Goal: Communication & Community: Answer question/provide support

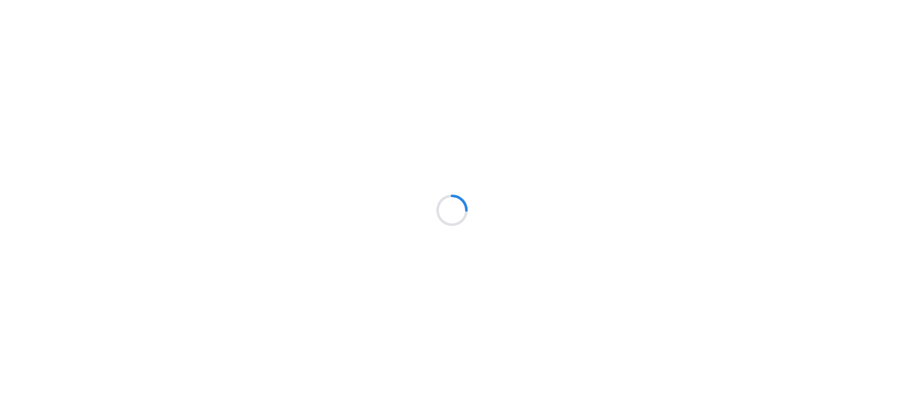
click at [234, 183] on div at bounding box center [452, 210] width 904 height 420
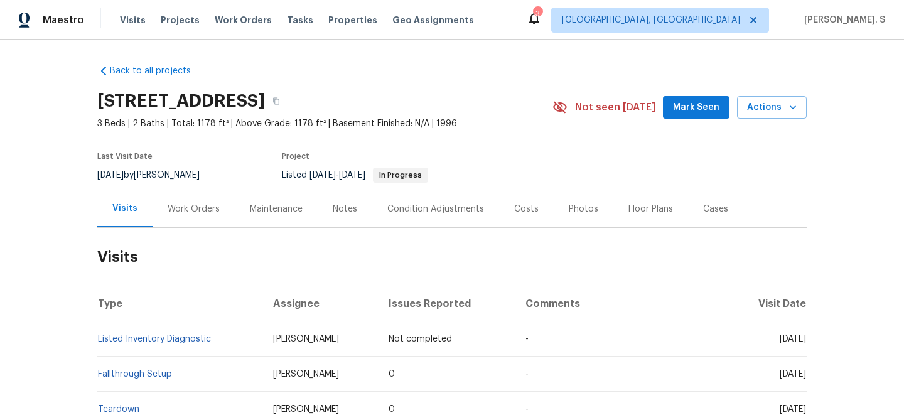
click at [171, 224] on div "Work Orders" at bounding box center [194, 208] width 82 height 37
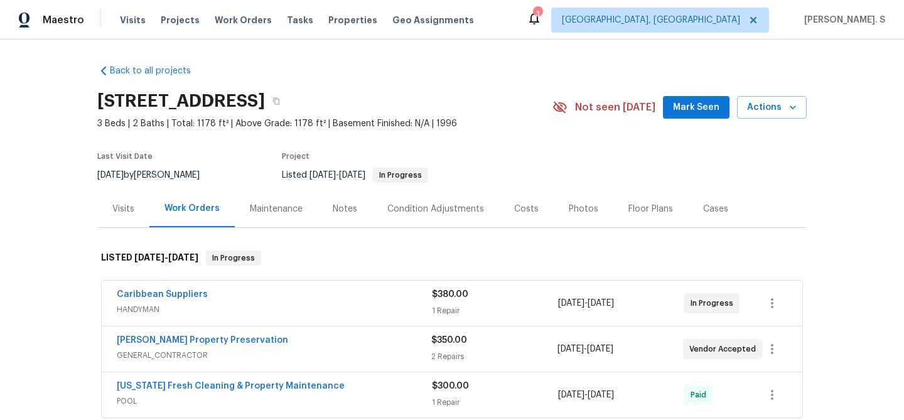
click at [179, 289] on span "Caribbean Suppliers" at bounding box center [162, 294] width 91 height 13
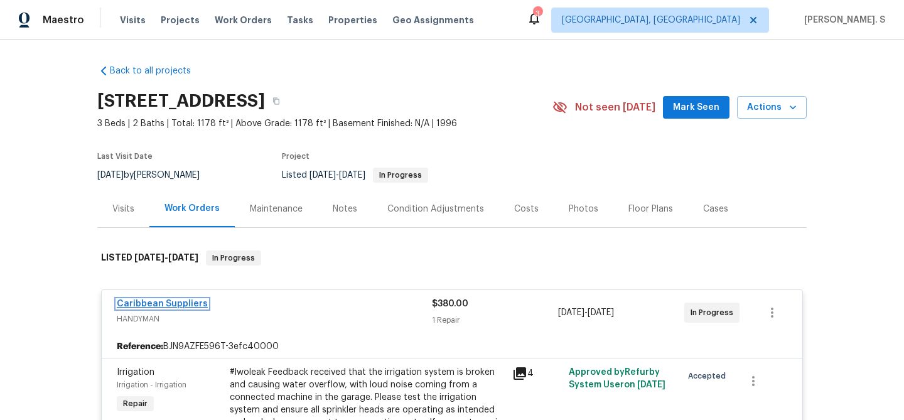
click at [190, 304] on link "Caribbean Suppliers" at bounding box center [162, 303] width 91 height 9
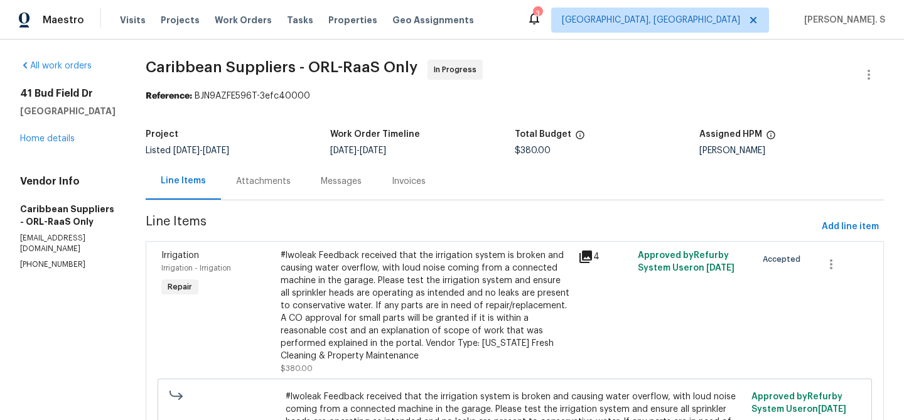
click at [321, 182] on div "Messages" at bounding box center [341, 181] width 41 height 13
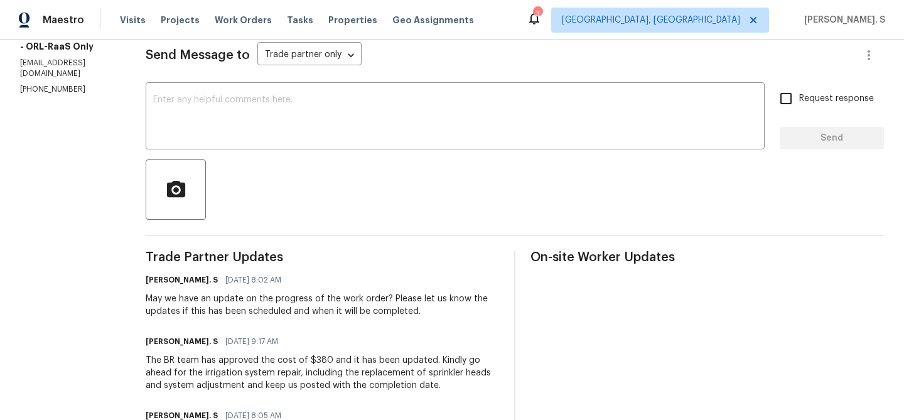
scroll to position [183, 0]
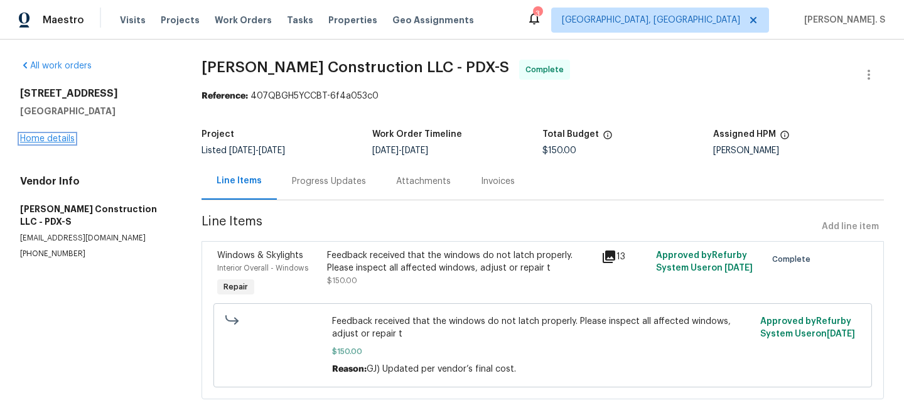
click at [35, 140] on link "Home details" at bounding box center [47, 138] width 55 height 9
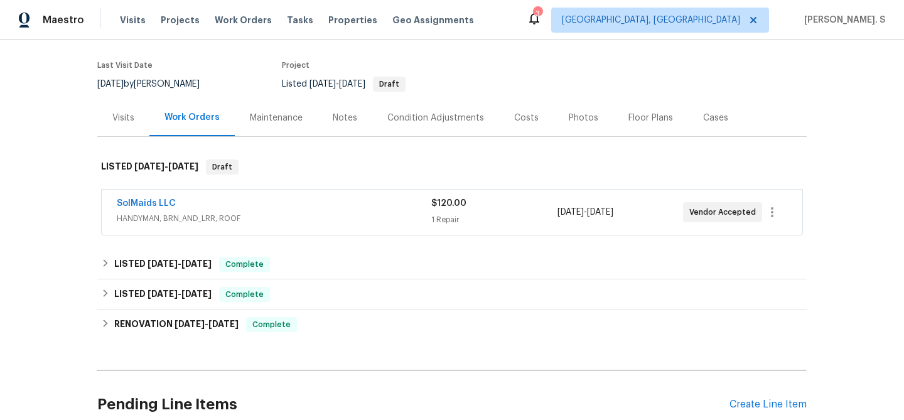
scroll to position [97, 0]
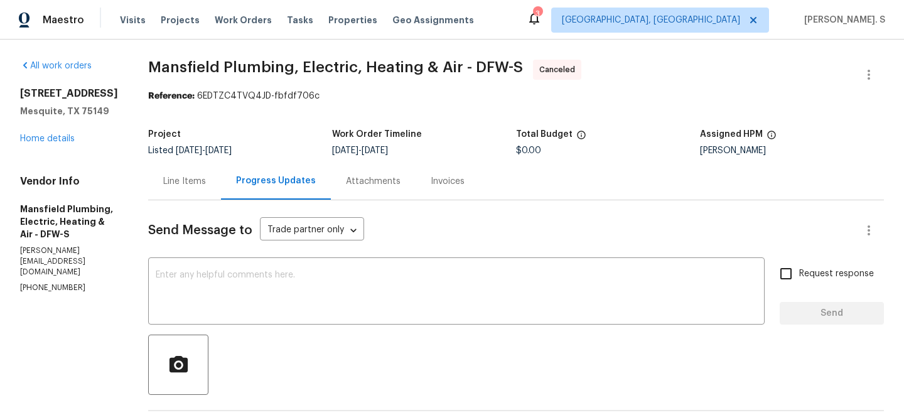
click at [61, 133] on div "[STREET_ADDRESS][PERSON_NAME] Home details" at bounding box center [69, 116] width 98 height 58
click at [55, 137] on link "Home details" at bounding box center [47, 138] width 55 height 9
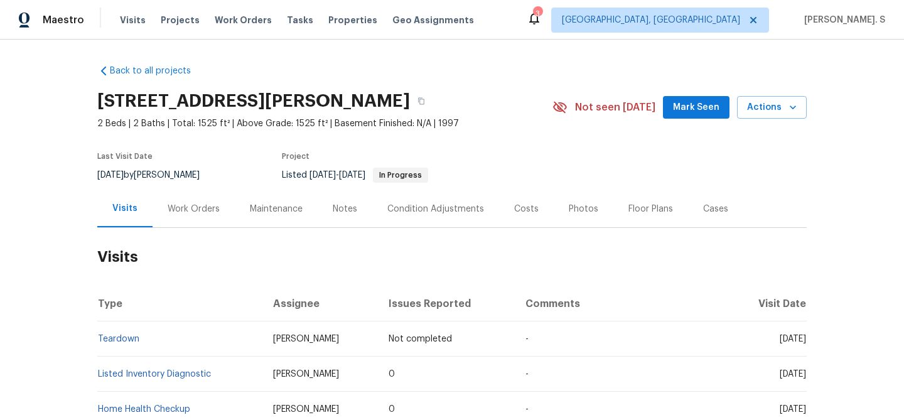
click at [211, 208] on div "Work Orders" at bounding box center [194, 209] width 52 height 13
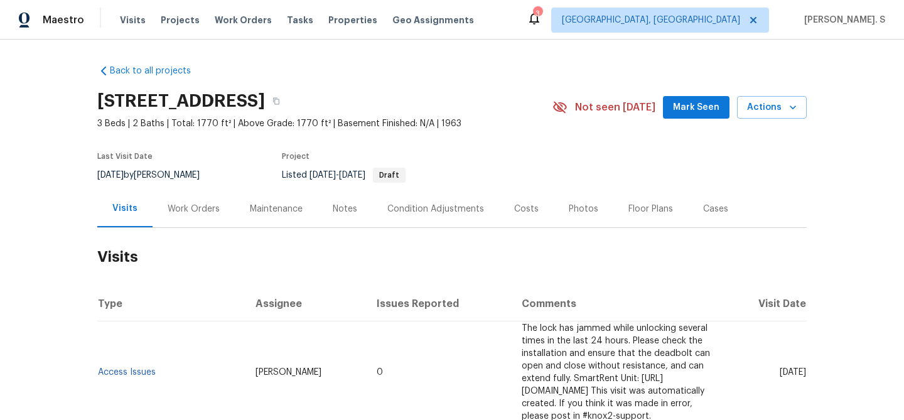
click at [183, 200] on div "Work Orders" at bounding box center [194, 208] width 82 height 37
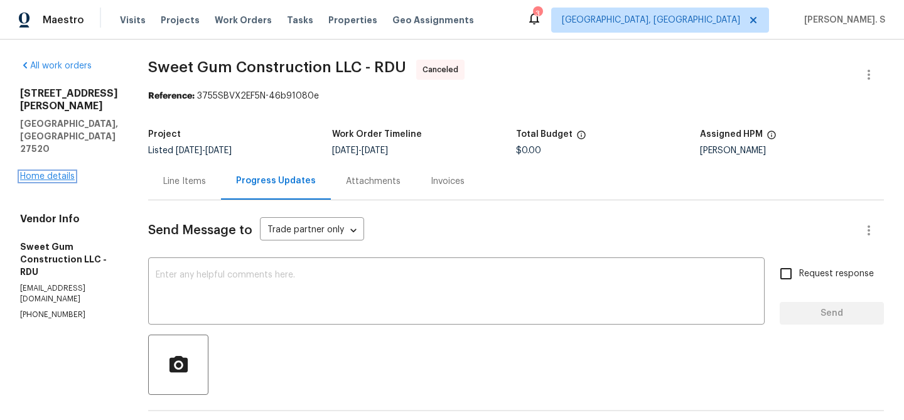
click at [57, 172] on link "Home details" at bounding box center [47, 176] width 55 height 9
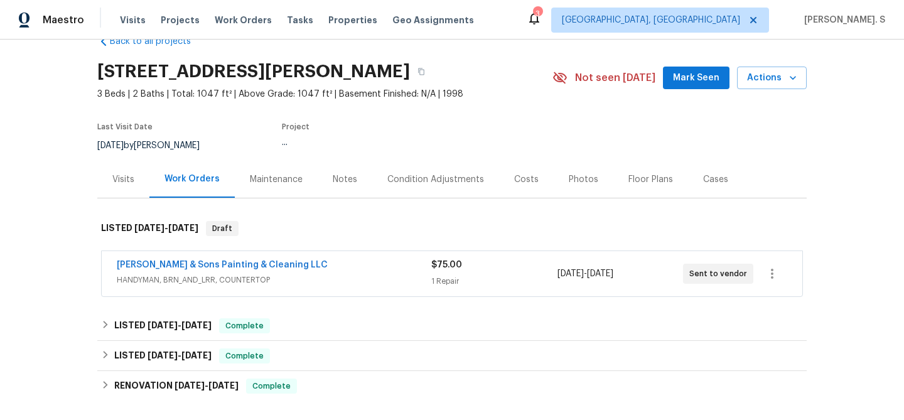
scroll to position [37, 0]
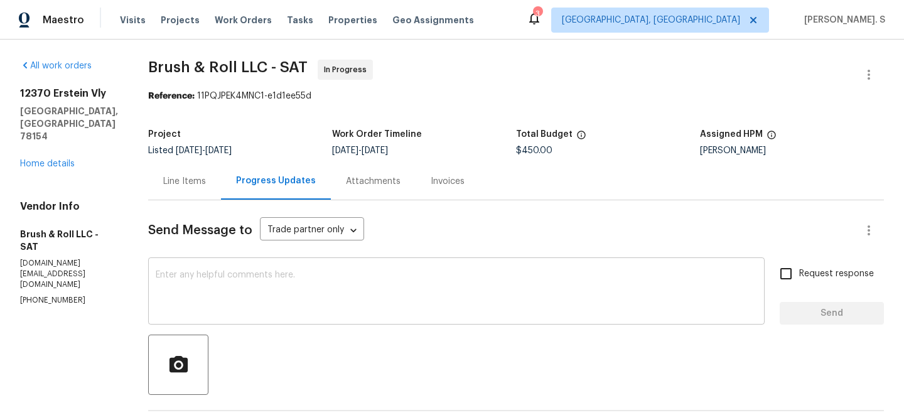
click at [351, 323] on div "x ​" at bounding box center [456, 293] width 616 height 64
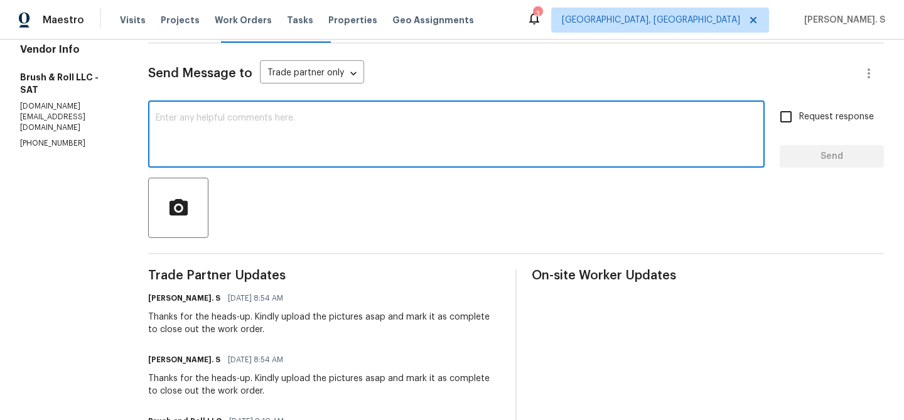
scroll to position [160, 0]
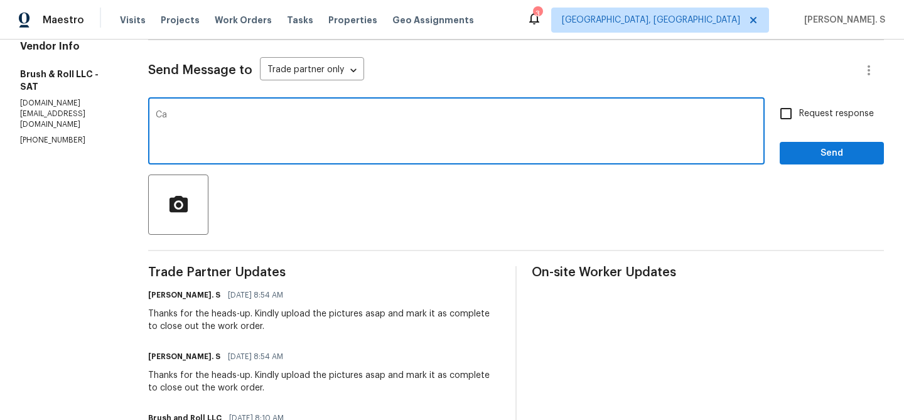
type textarea "C"
click at [472, 109] on div "We are still waiting for pictures to be uploaded, can you do that asap and mark…" at bounding box center [456, 132] width 616 height 64
click at [0, 0] on span "." at bounding box center [0, 0] width 0 height 0
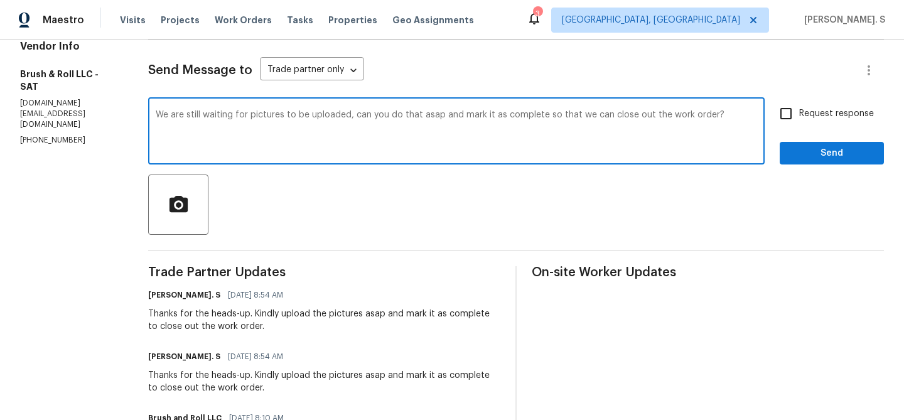
click at [622, 104] on div "We are still waiting for pictures to be uploaded, can you do that asap and mark…" at bounding box center [456, 132] width 616 height 64
click at [613, 116] on textarea "We are still waiting for pictures to be uploaded, can you do that asap and mark…" at bounding box center [456, 132] width 601 height 44
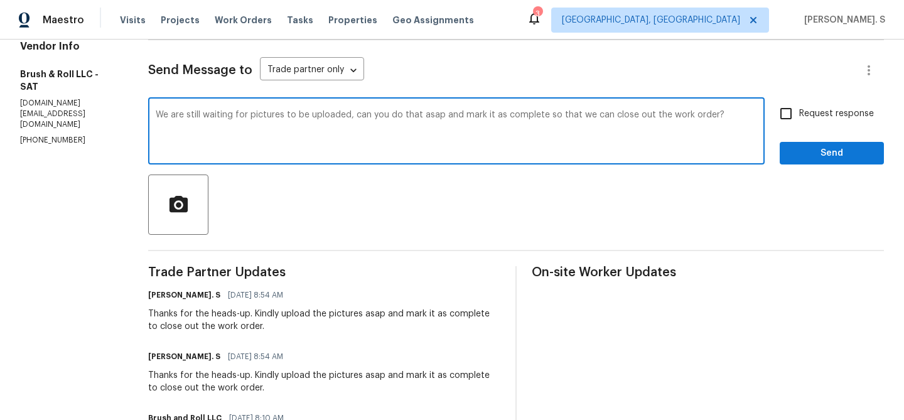
click at [613, 116] on textarea "We are still waiting for pictures to be uploaded, can you do that asap and mark…" at bounding box center [456, 132] width 601 height 44
click at [406, 144] on textarea "We are still waiting for pictures to be uploaded, can you do that asap and mark…" at bounding box center [456, 132] width 601 height 44
drag, startPoint x: 439, startPoint y: 116, endPoint x: 354, endPoint y: 114, distance: 84.8
click at [354, 114] on textarea "We are still waiting for pictures to be uploaded, can you do that asap and mark…" at bounding box center [456, 132] width 601 height 44
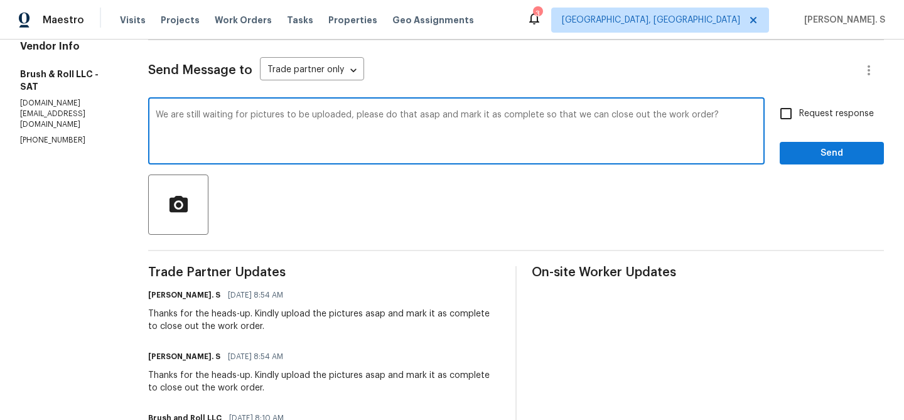
click at [709, 119] on textarea "We are still waiting for pictures to be uploaded, please do that asap and mark …" at bounding box center [456, 132] width 601 height 44
click at [656, 130] on textarea "We are still waiting for pictures to be uploaded, please do that asap and mark …" at bounding box center [456, 132] width 601 height 44
type textarea "We are still waiting for pictures to be uploaded, please do that asap and mark …"
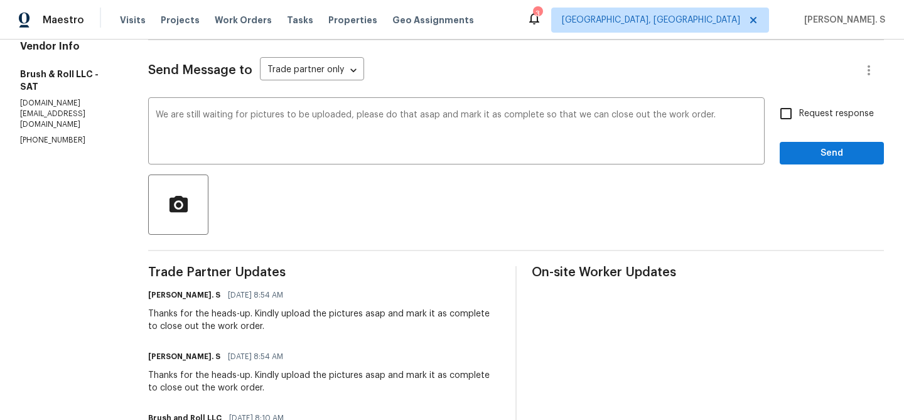
click at [818, 117] on span "Request response" at bounding box center [836, 113] width 75 height 13
click at [799, 117] on input "Request response" at bounding box center [786, 113] width 26 height 26
checkbox input "true"
click at [809, 156] on span "Send" at bounding box center [832, 154] width 84 height 16
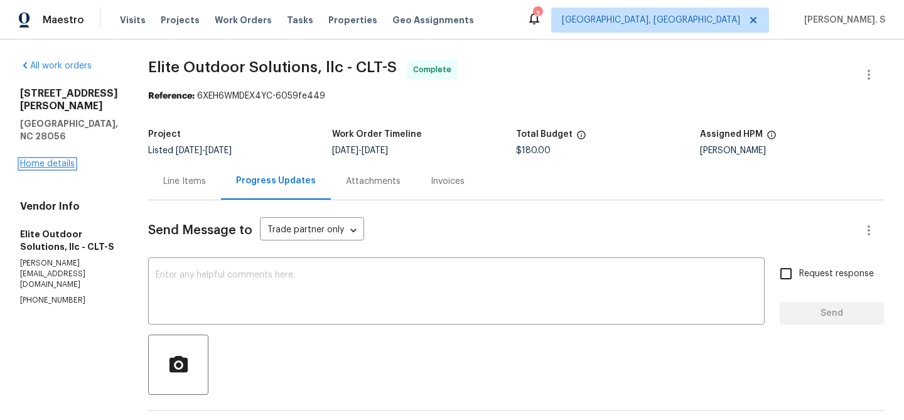
click at [71, 159] on link "Home details" at bounding box center [47, 163] width 55 height 9
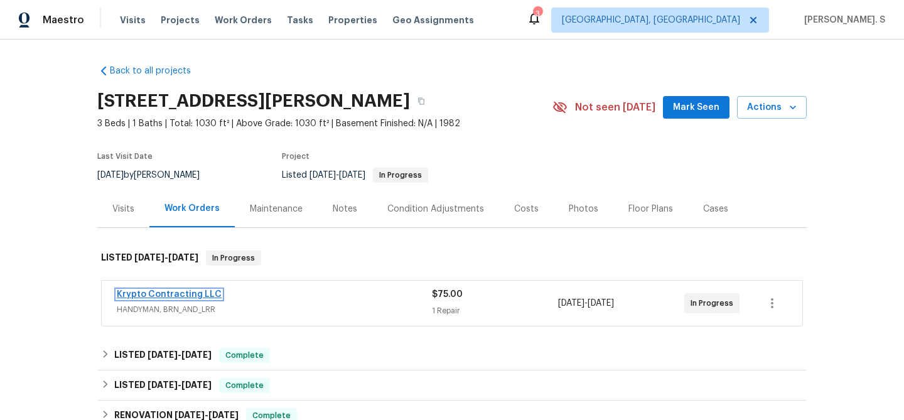
click at [189, 298] on link "Krypto Contracting LLC" at bounding box center [169, 294] width 105 height 9
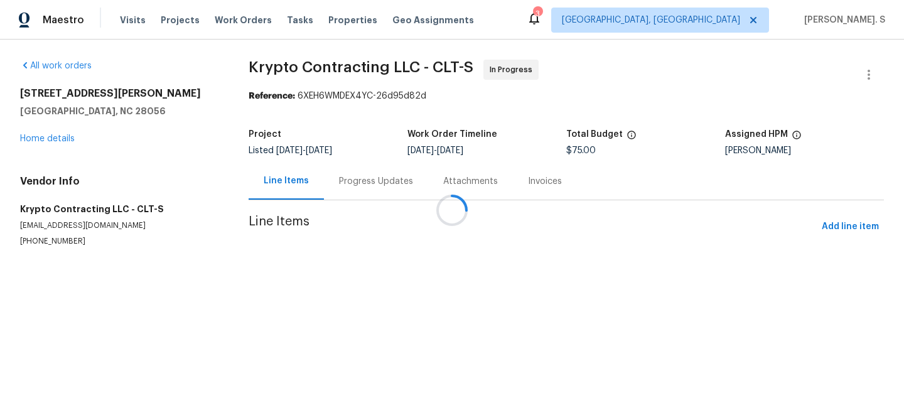
click at [377, 153] on div at bounding box center [452, 210] width 904 height 420
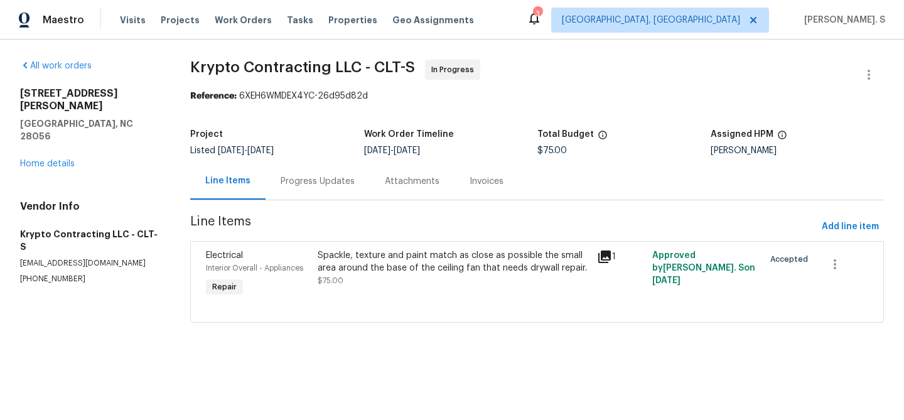
click at [370, 169] on div "Attachments" at bounding box center [412, 181] width 85 height 37
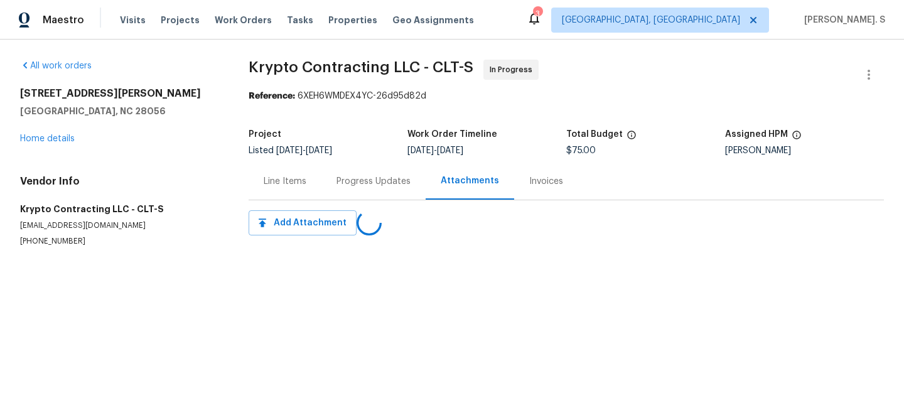
click at [370, 169] on div "Progress Updates" at bounding box center [373, 181] width 104 height 37
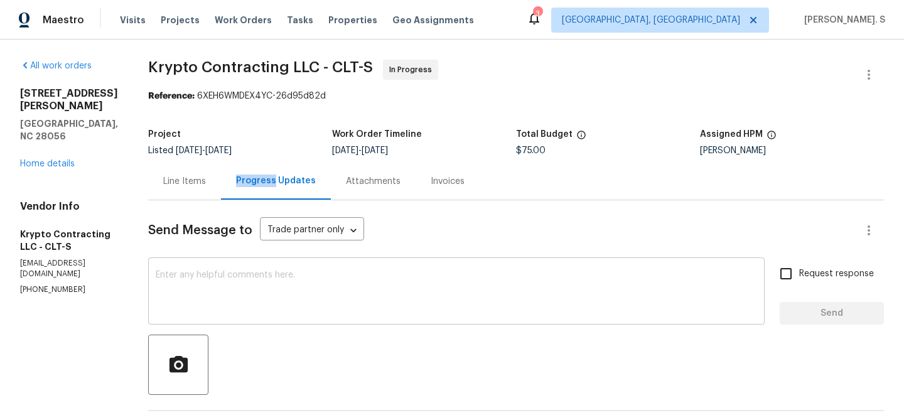
click at [359, 298] on textarea at bounding box center [456, 293] width 601 height 44
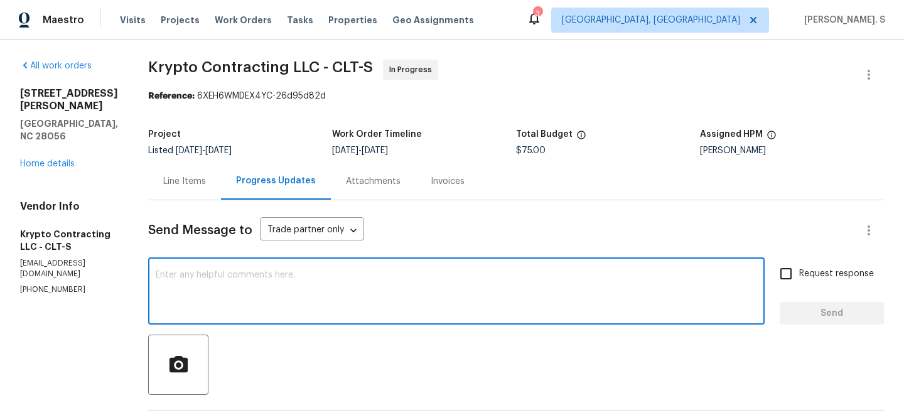
scroll to position [33, 0]
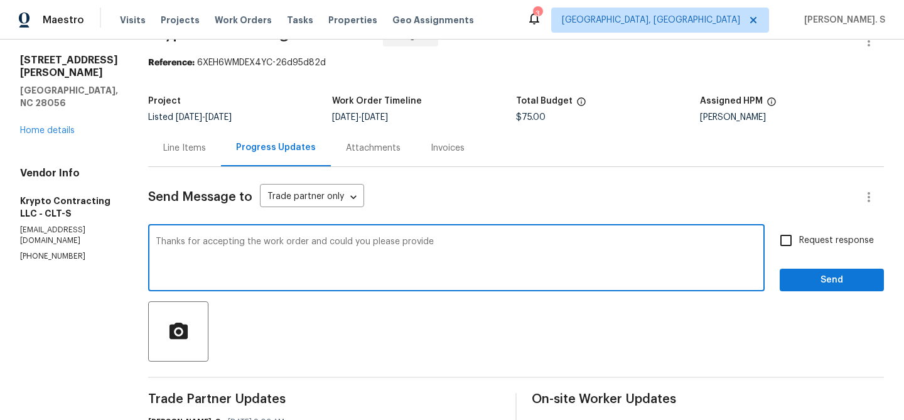
click at [409, 271] on textarea "Thanks for accepting the work order and could you please provide" at bounding box center [456, 259] width 601 height 44
type textarea "Thanks for accepting the work order and could you please provide us with the sc…"
click at [868, 235] on span "Request response" at bounding box center [836, 240] width 75 height 13
click at [799, 235] on input "Request response" at bounding box center [786, 240] width 26 height 26
checkbox input "true"
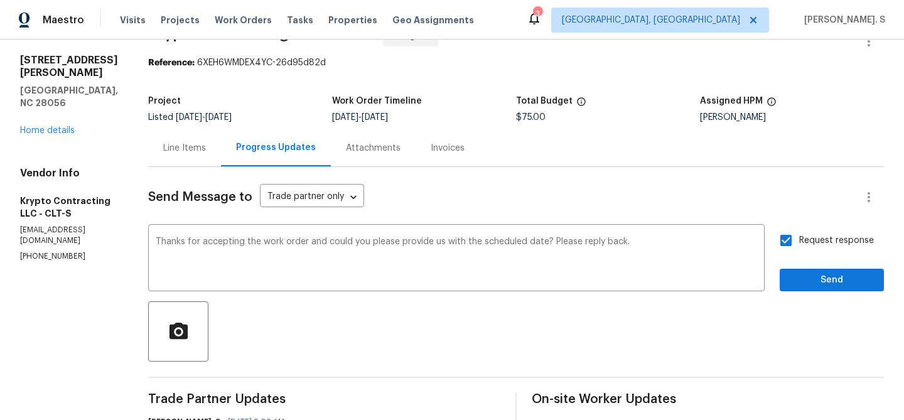
click at [817, 267] on div "Request response Send" at bounding box center [832, 259] width 104 height 64
click at [798, 282] on span "Send" at bounding box center [832, 280] width 84 height 16
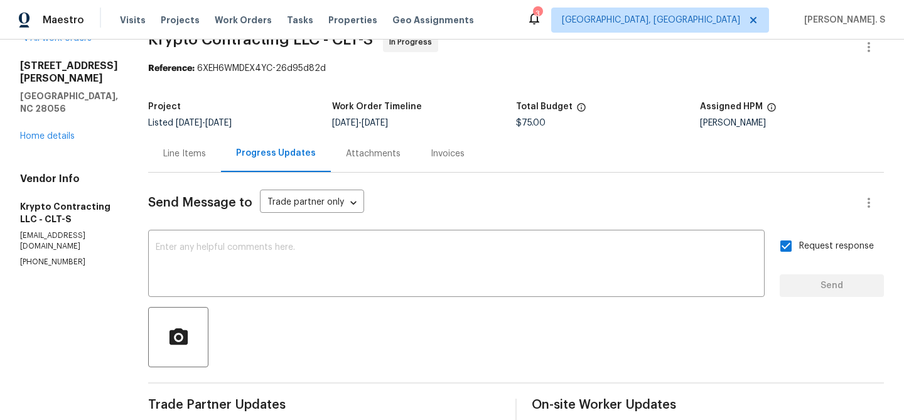
scroll to position [0, 0]
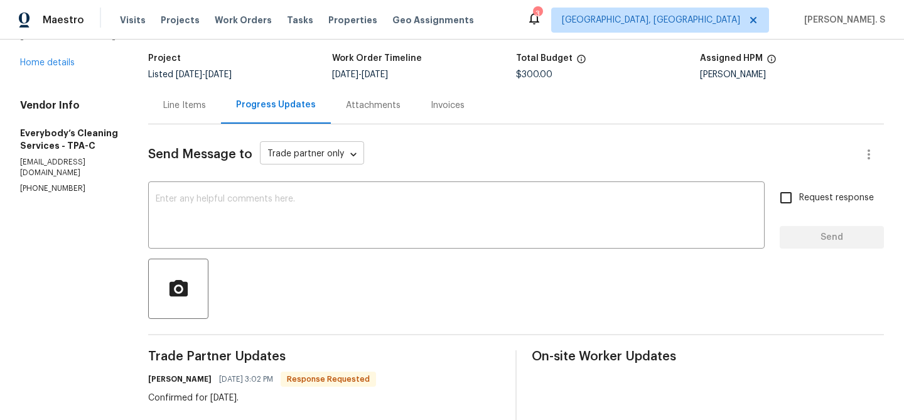
scroll to position [154, 0]
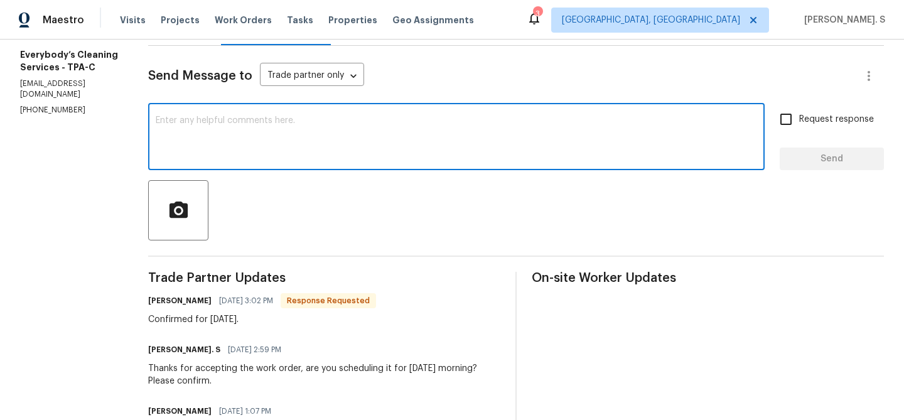
click at [334, 130] on textarea at bounding box center [456, 138] width 601 height 44
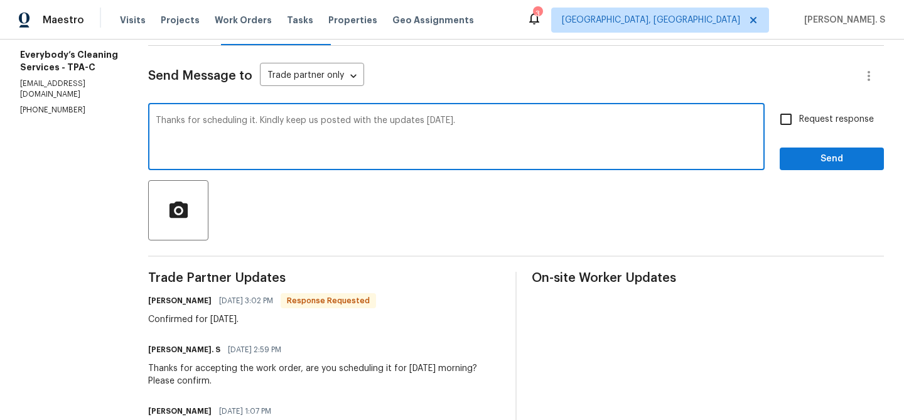
type textarea "Thanks for scheduling it. Kindly keep us posted with the updates tomorrow."
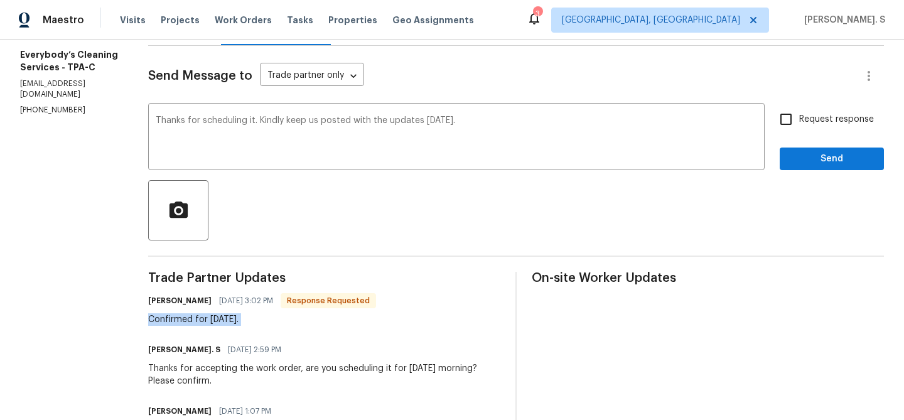
copy div "Confirmed for tomorrow."
click at [801, 122] on span "Request response" at bounding box center [836, 119] width 75 height 13
click at [799, 122] on input "Request response" at bounding box center [786, 119] width 26 height 26
checkbox input "true"
click at [814, 155] on span "Send" at bounding box center [832, 159] width 84 height 16
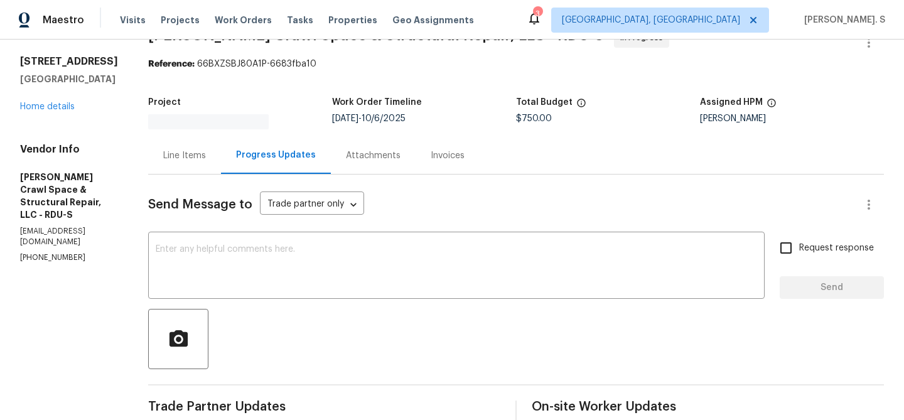
scroll to position [54, 0]
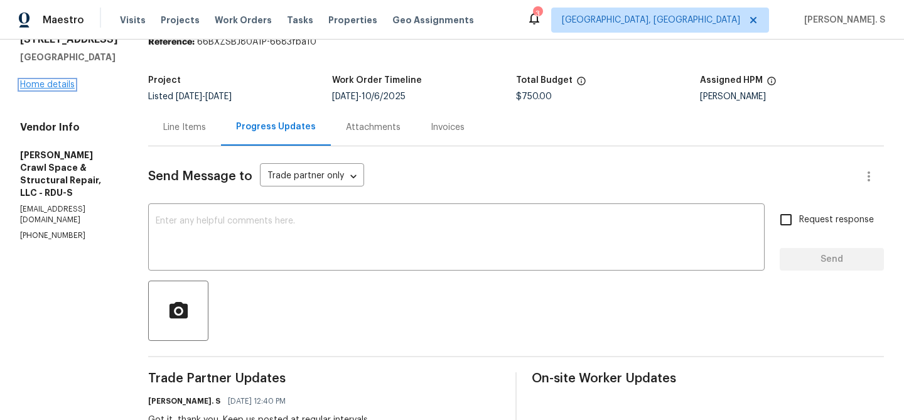
click at [58, 87] on link "Home details" at bounding box center [47, 84] width 55 height 9
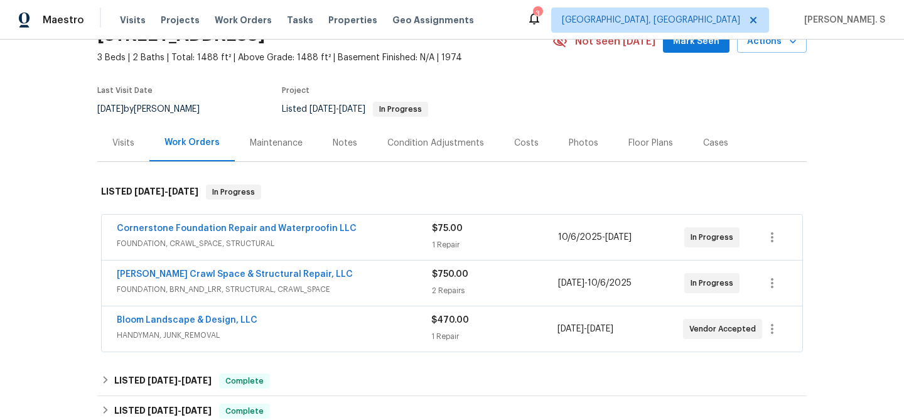
scroll to position [78, 0]
